Goal: Find contact information: Find contact information

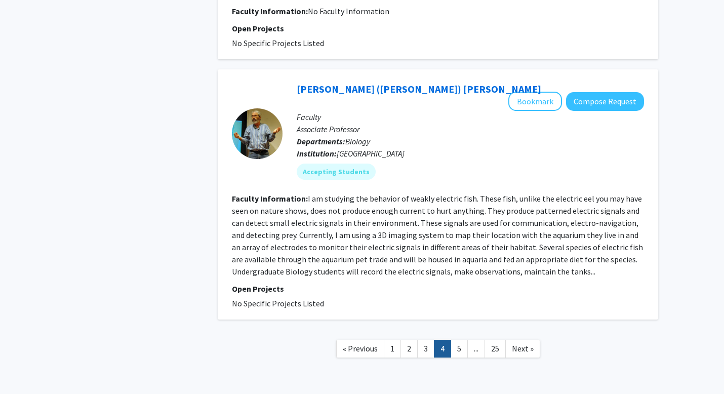
scroll to position [2000, 0]
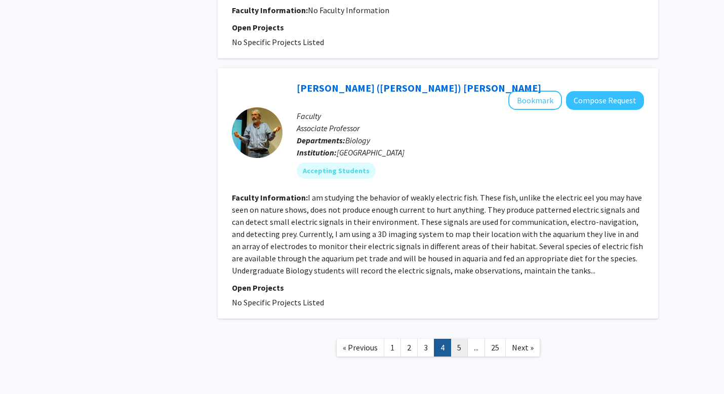
click at [460, 339] on link "5" at bounding box center [459, 348] width 17 height 18
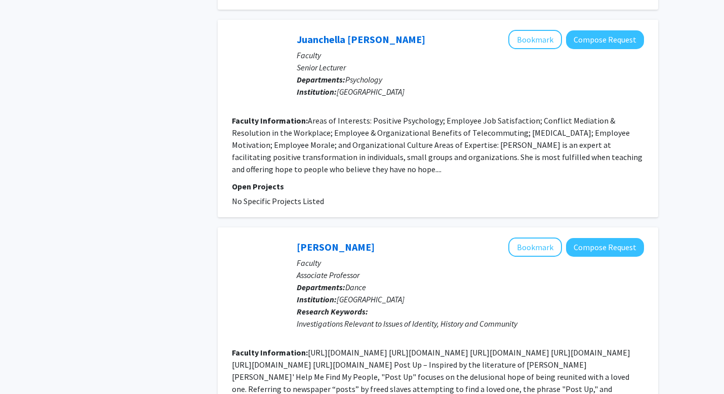
scroll to position [1145, 0]
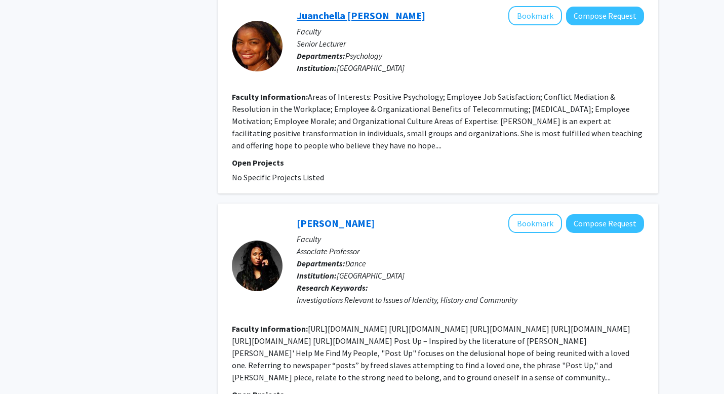
click at [339, 17] on link "Juanchella [PERSON_NAME]" at bounding box center [361, 15] width 129 height 13
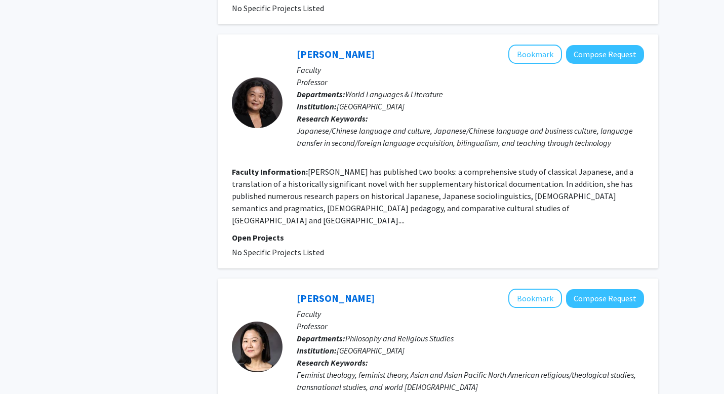
scroll to position [1752, 0]
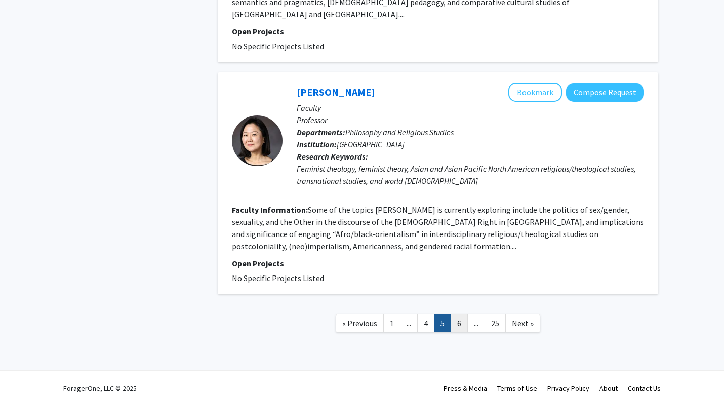
click at [461, 314] on link "6" at bounding box center [459, 323] width 17 height 18
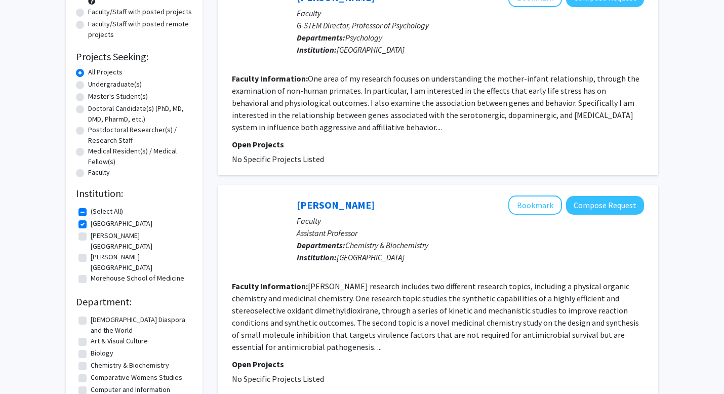
scroll to position [147, 0]
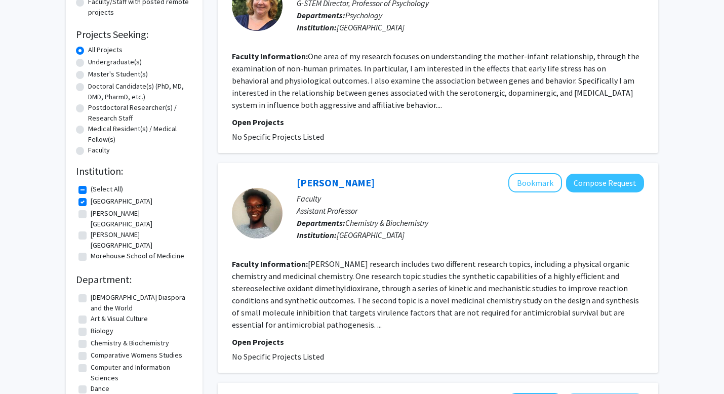
click at [331, 183] on link "[PERSON_NAME]" at bounding box center [336, 182] width 78 height 13
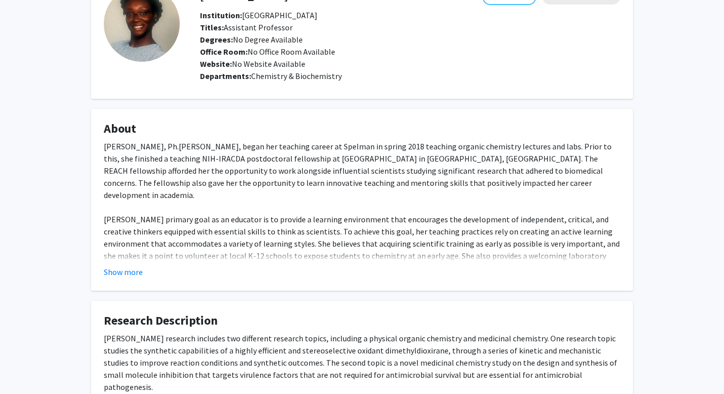
scroll to position [145, 0]
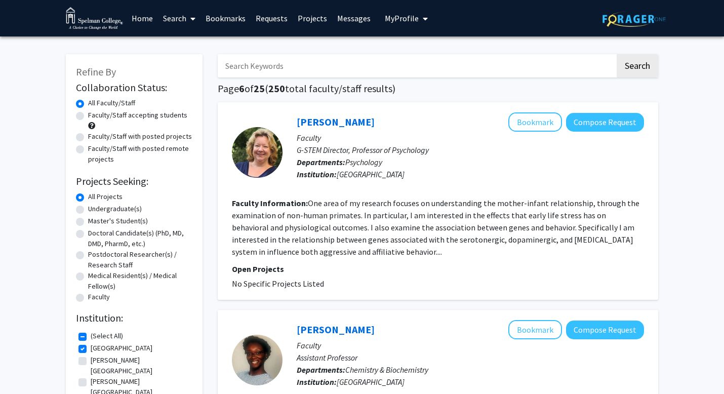
click at [133, 137] on label "Faculty/Staff with posted projects" at bounding box center [140, 136] width 104 height 11
click at [95, 137] on input "Faculty/Staff with posted projects" at bounding box center [91, 134] width 7 height 7
radio input "true"
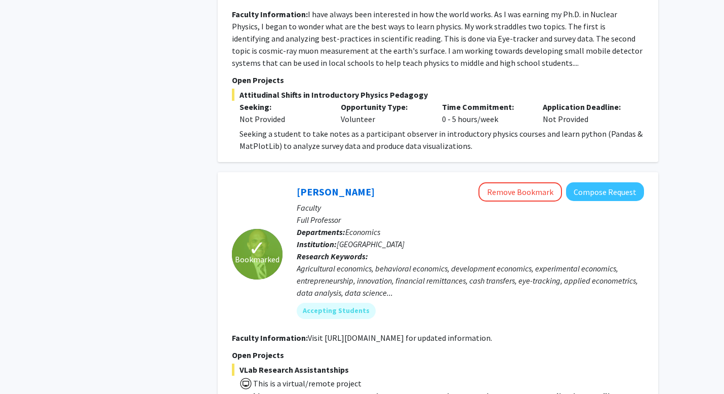
scroll to position [1102, 0]
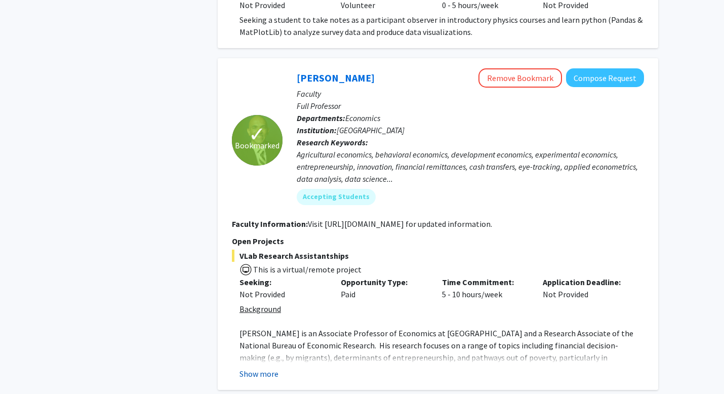
click at [268, 368] on button "Show more" at bounding box center [259, 374] width 39 height 12
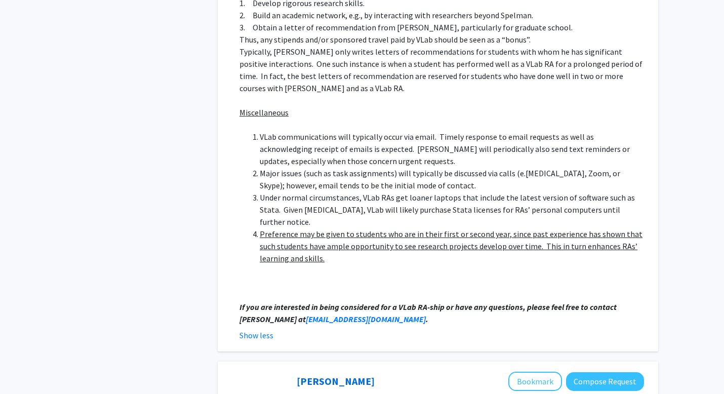
scroll to position [1854, 0]
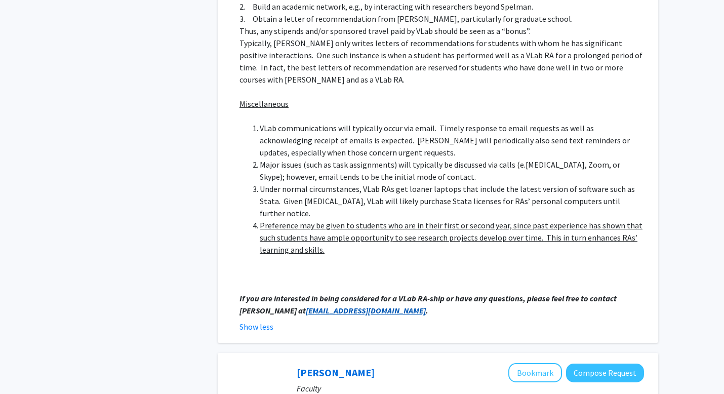
click at [325, 305] on em "[EMAIL_ADDRESS][DOMAIN_NAME]" at bounding box center [366, 310] width 120 height 10
